Goal: Transaction & Acquisition: Download file/media

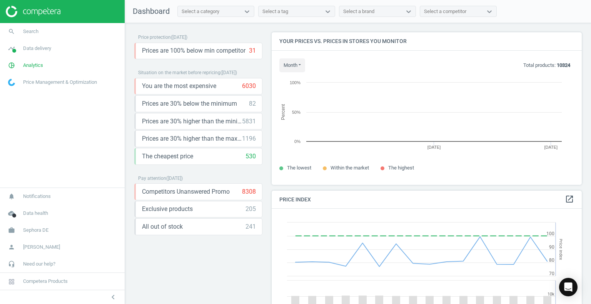
scroll to position [164, 316]
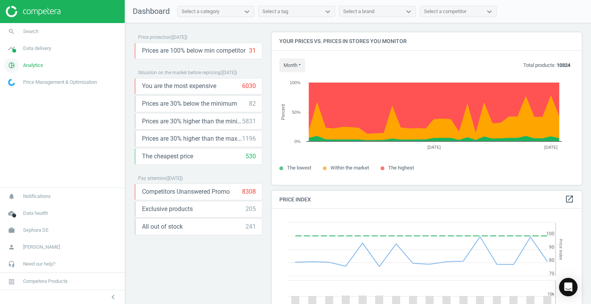
click at [43, 65] on link "pie_chart_outlined Analytics" at bounding box center [62, 65] width 125 height 17
click at [18, 93] on span "Products" at bounding box center [17, 93] width 18 height 6
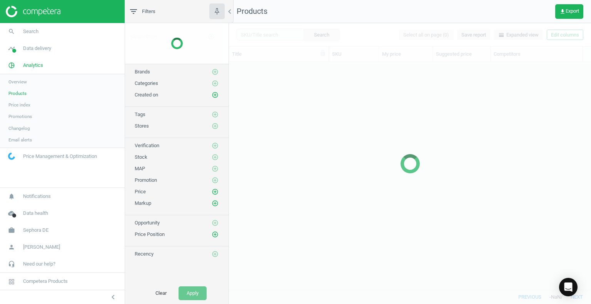
scroll to position [217, 356]
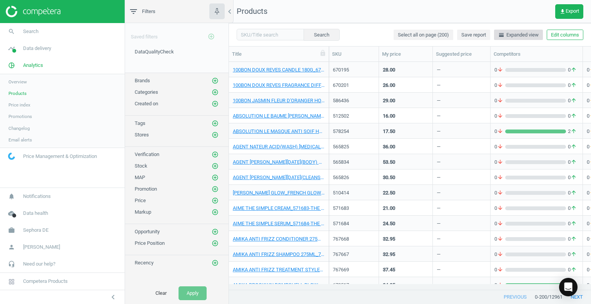
click at [518, 38] on span "horizontal_split Expanded view" at bounding box center [518, 35] width 40 height 7
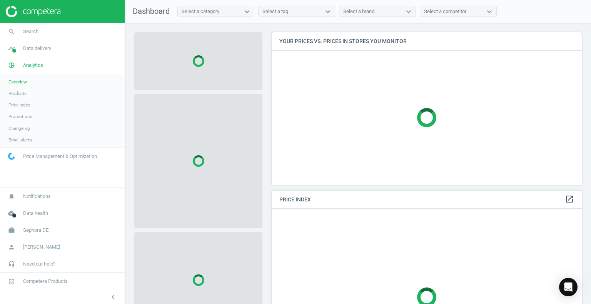
scroll to position [189, 316]
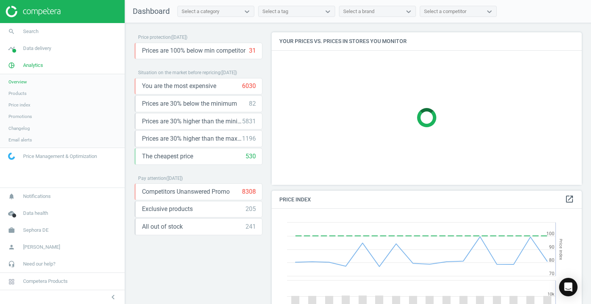
click at [22, 82] on span "Overview" at bounding box center [17, 82] width 18 height 6
click at [25, 96] on span "Products" at bounding box center [17, 93] width 18 height 6
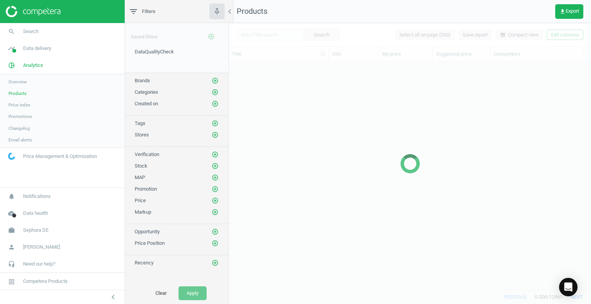
scroll to position [217, 356]
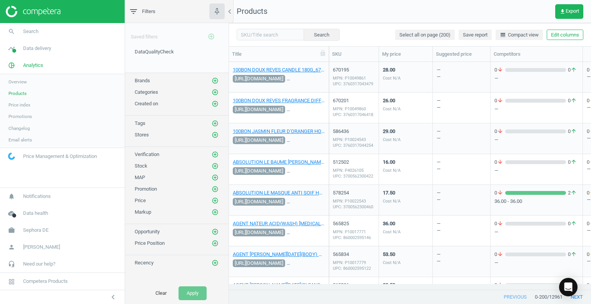
click at [28, 106] on span "Price index" at bounding box center [19, 105] width 22 height 6
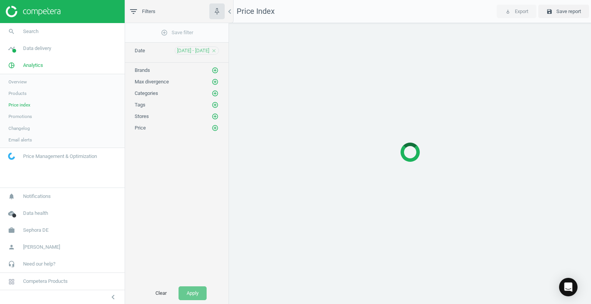
click at [23, 97] on link "Products" at bounding box center [62, 94] width 125 height 12
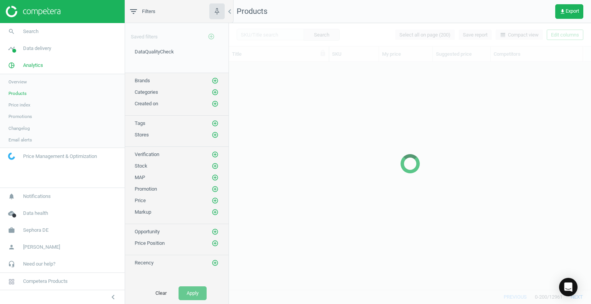
scroll to position [217, 356]
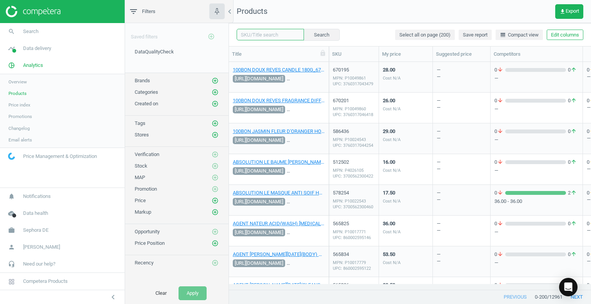
click at [274, 33] on input "text" at bounding box center [270, 35] width 67 height 12
click at [380, 27] on div "Search Select all on page (200) Save report line_weight Compact view Edit colum…" at bounding box center [410, 34] width 362 height 23
click at [533, 34] on span "line_weight Compact view" at bounding box center [519, 35] width 39 height 7
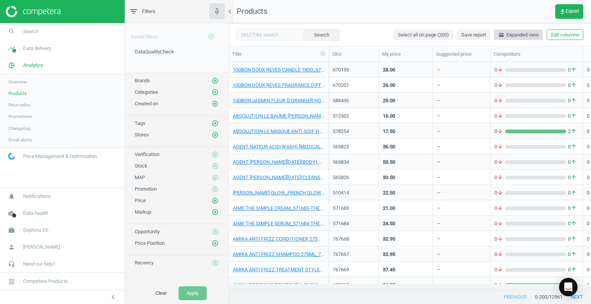
click at [511, 37] on span "horizontal_split Expanded view" at bounding box center [518, 35] width 40 height 7
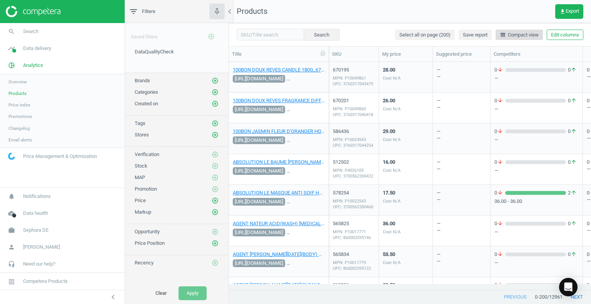
click at [511, 37] on span "line_weight Compact view" at bounding box center [519, 35] width 39 height 7
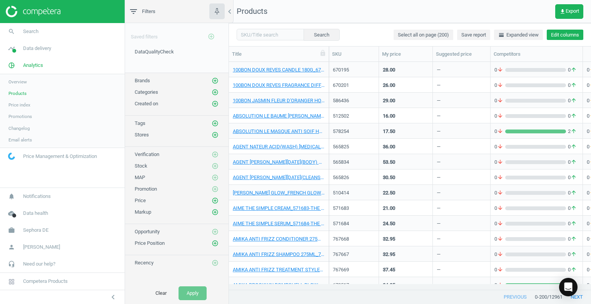
click at [562, 37] on button "Edit columns" at bounding box center [564, 35] width 37 height 11
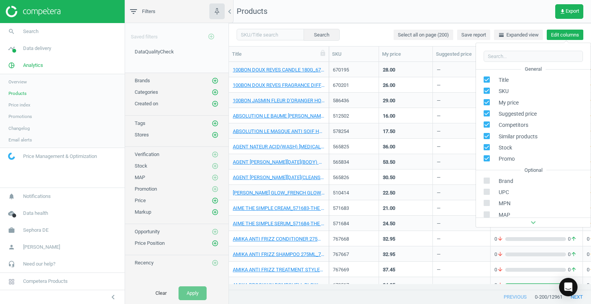
click at [562, 37] on button "Edit columns" at bounding box center [564, 35] width 37 height 11
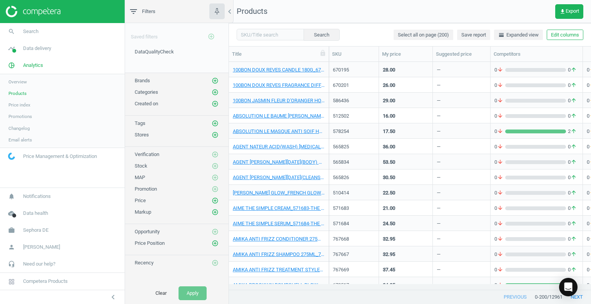
click at [406, 21] on nav "Products get_app Export" at bounding box center [410, 11] width 362 height 23
click at [42, 233] on span "Sephora DE" at bounding box center [35, 230] width 25 height 7
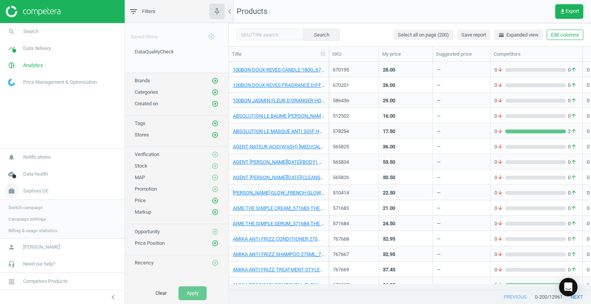
click at [43, 190] on span "Sephora DE" at bounding box center [35, 191] width 25 height 7
click at [45, 228] on span "Sephora DE" at bounding box center [35, 230] width 25 height 7
click at [31, 209] on span "Switch campaign" at bounding box center [25, 208] width 34 height 6
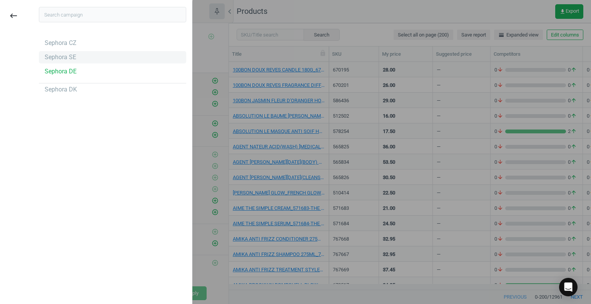
click at [56, 60] on div "Sephora SE" at bounding box center [61, 57] width 32 height 8
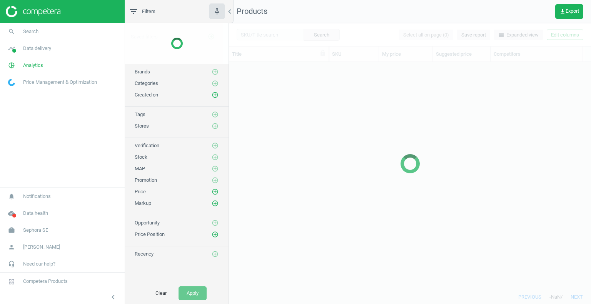
scroll to position [217, 356]
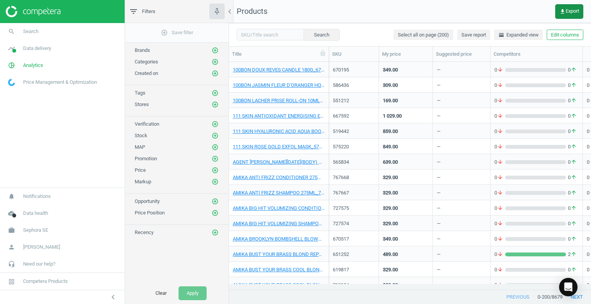
click at [568, 17] on button "get_app Export" at bounding box center [569, 11] width 28 height 15
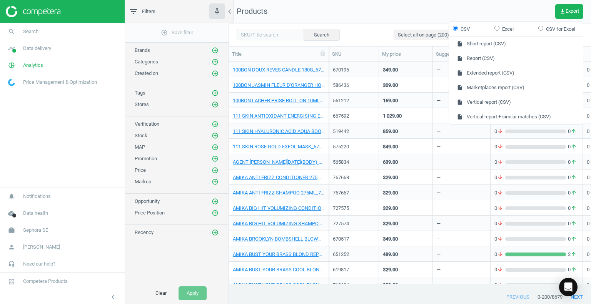
click at [508, 32] on label "Excel" at bounding box center [503, 28] width 19 height 7
click at [499, 30] on input "Excel" at bounding box center [496, 27] width 5 height 5
radio input "true"
drag, startPoint x: 495, startPoint y: 47, endPoint x: 532, endPoint y: 45, distance: 37.7
click at [532, 45] on button "insert_drive_file Short report (Excel)" at bounding box center [516, 44] width 134 height 15
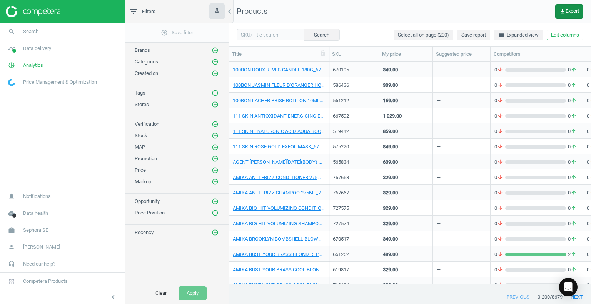
click at [563, 14] on icon "get_app" at bounding box center [562, 11] width 6 height 6
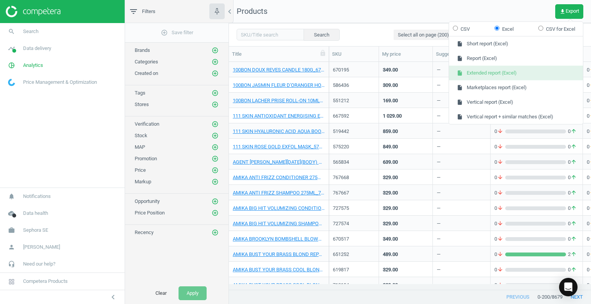
click at [517, 71] on button "insert_drive_file Extended report (Excel)" at bounding box center [516, 73] width 134 height 15
